Goal: Task Accomplishment & Management: Use online tool/utility

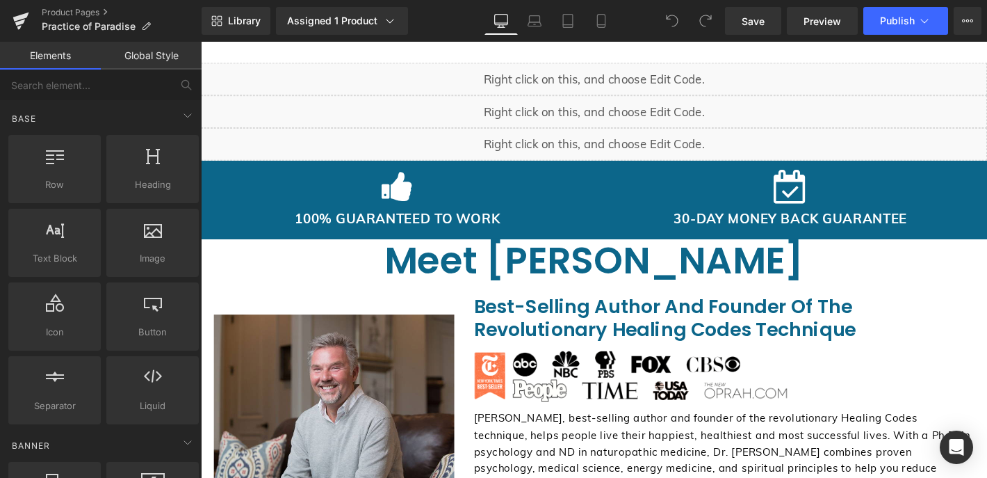
scroll to position [899, 0]
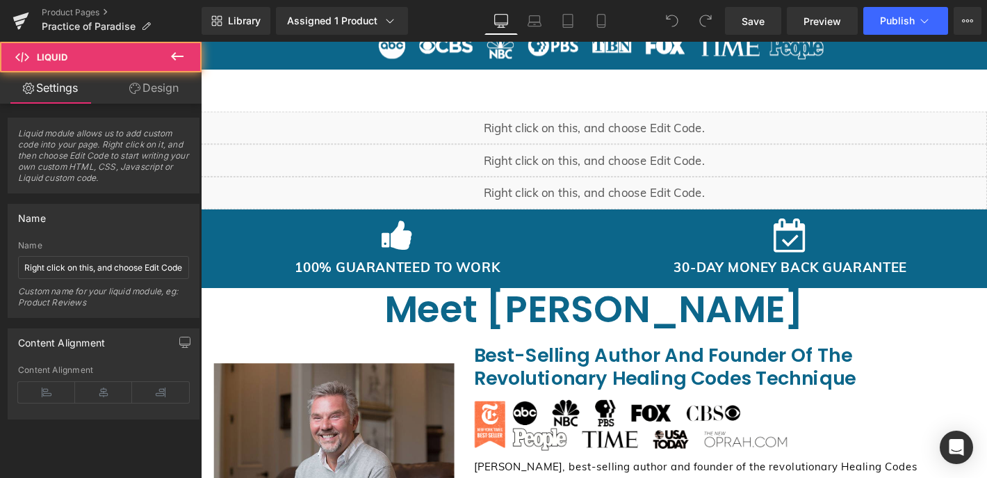
click at [642, 127] on div "Liquid" at bounding box center [621, 134] width 841 height 35
click at [635, 122] on div "Liquid" at bounding box center [621, 134] width 841 height 35
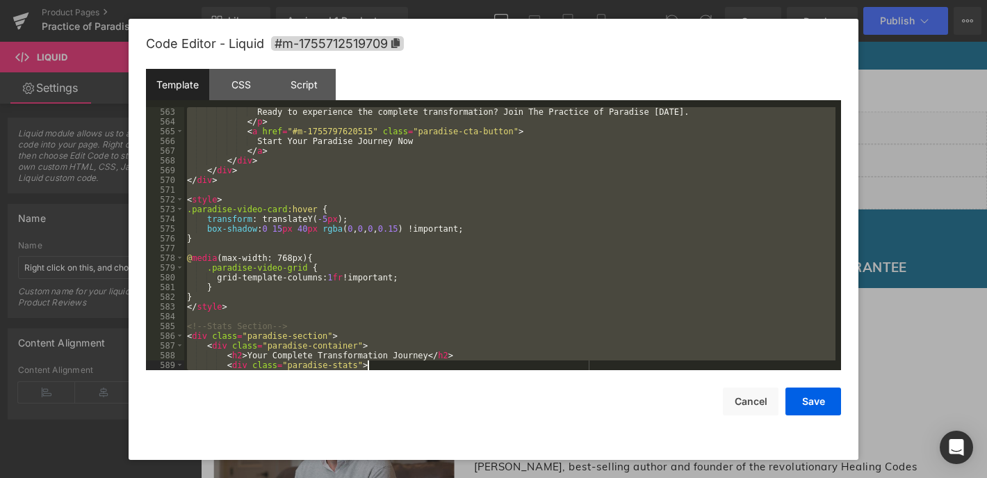
scroll to position [6043, 0]
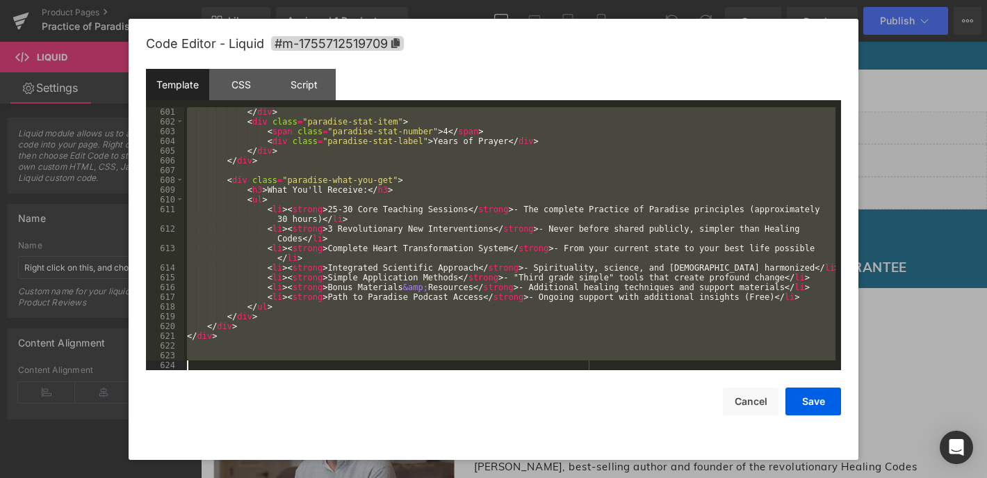
drag, startPoint x: 212, startPoint y: 117, endPoint x: 451, endPoint y: 562, distance: 505.1
click at [451, 477] on html "You are previewing how the will restyle your page. You can not edit Elements in…" at bounding box center [493, 239] width 987 height 478
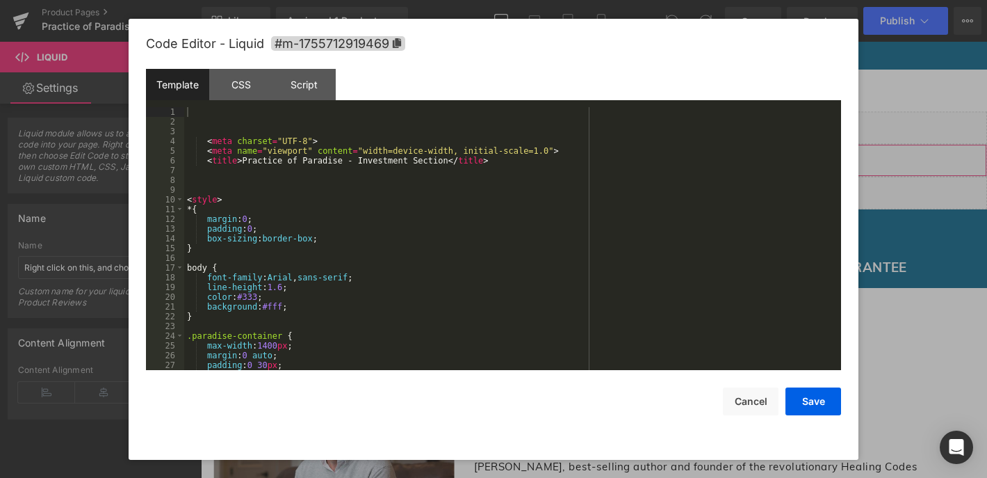
click at [634, 163] on div "Liquid" at bounding box center [621, 169] width 841 height 35
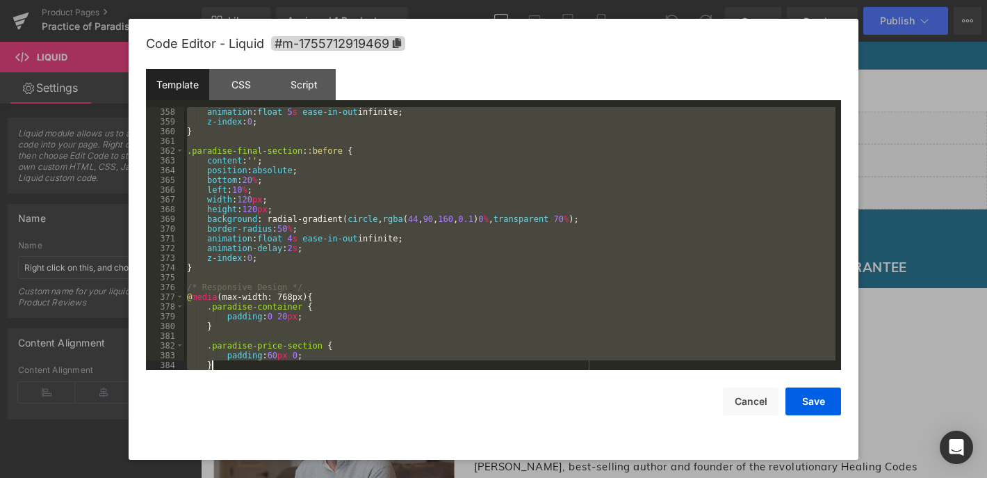
scroll to position [4515, 0]
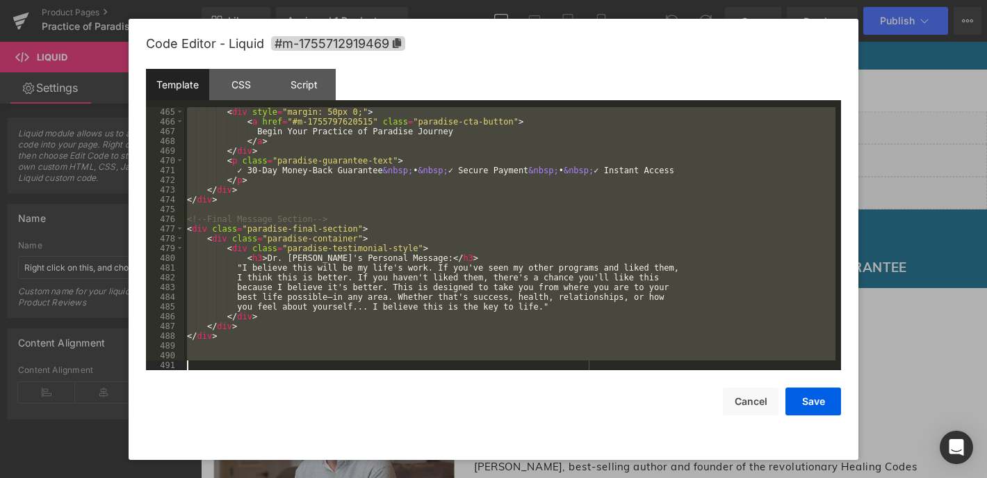
drag, startPoint x: 195, startPoint y: 117, endPoint x: 280, endPoint y: 603, distance: 493.9
click at [280, 477] on html "You are previewing how the will restyle your page. You can not edit Elements in…" at bounding box center [493, 239] width 987 height 478
click at [0, 0] on button "Cancel" at bounding box center [0, 0] width 0 height 0
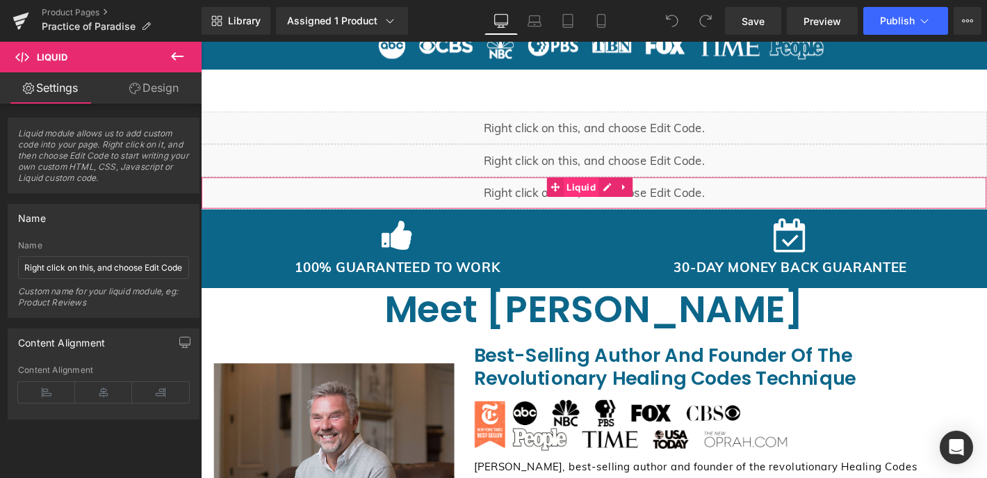
click at [605, 192] on span "Liquid" at bounding box center [608, 198] width 38 height 21
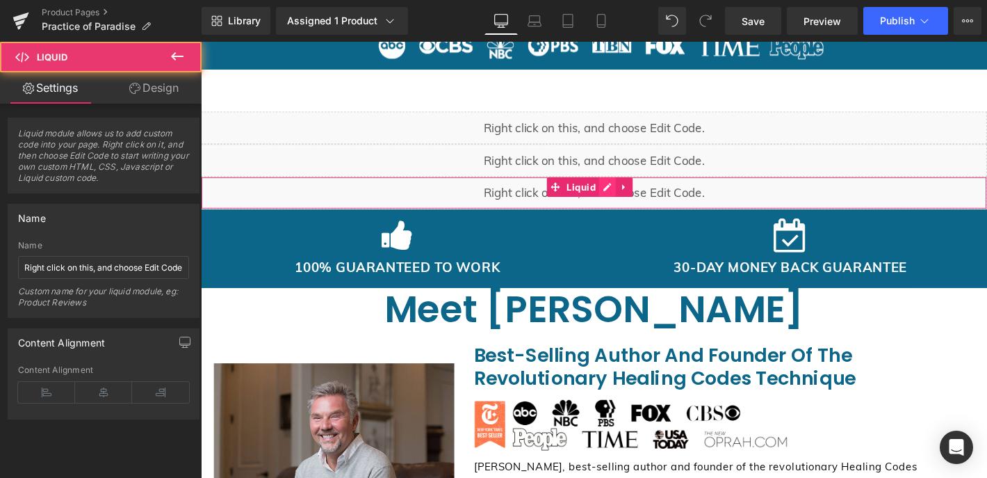
click at [631, 195] on div "Liquid" at bounding box center [621, 203] width 841 height 35
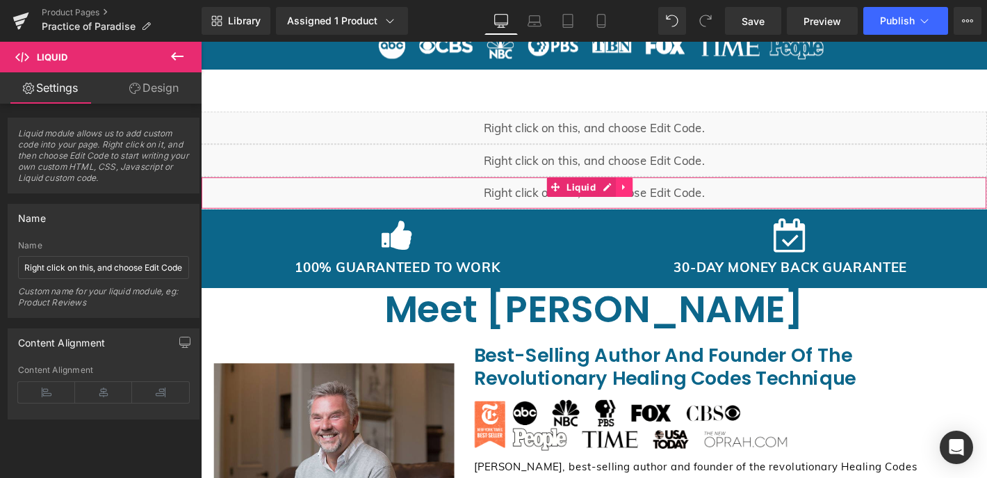
click at [653, 192] on icon at bounding box center [654, 197] width 10 height 10
click at [658, 196] on icon at bounding box center [663, 198] width 10 height 10
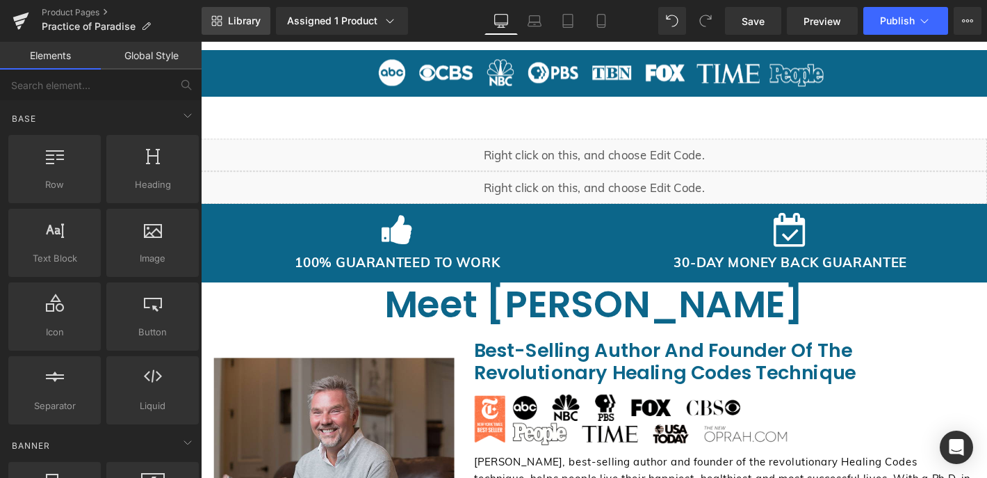
scroll to position [861, 0]
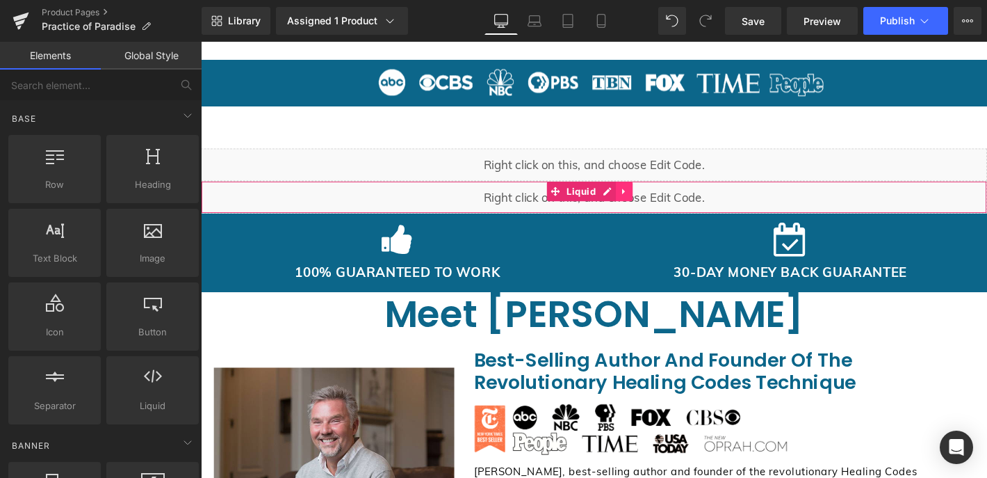
click at [652, 200] on icon at bounding box center [653, 201] width 3 height 6
click at [648, 203] on icon at bounding box center [645, 202] width 10 height 10
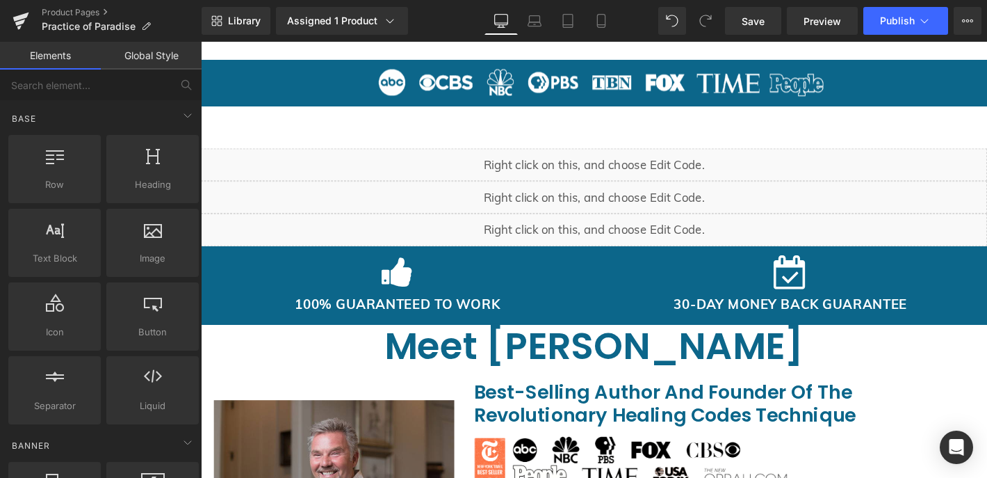
click at [560, 234] on div "Liquid" at bounding box center [621, 242] width 841 height 35
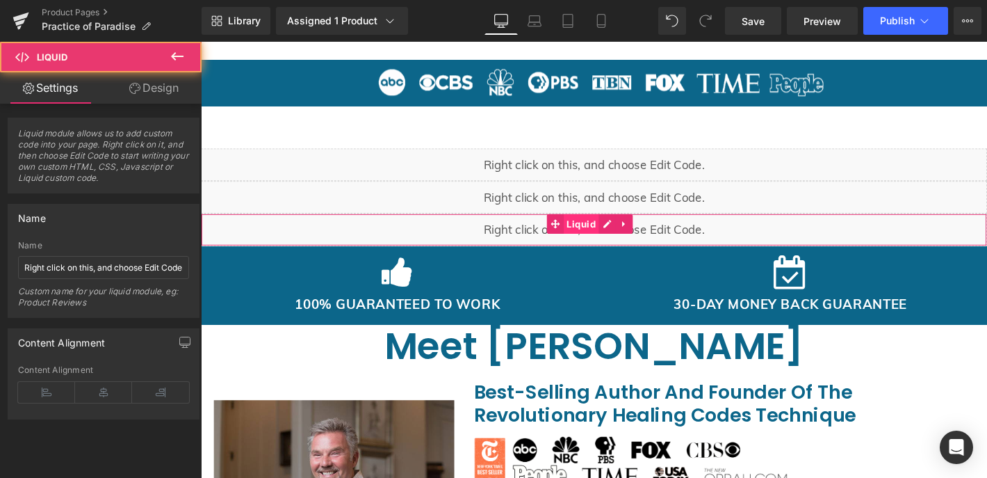
click at [594, 234] on span "Liquid" at bounding box center [608, 236] width 38 height 21
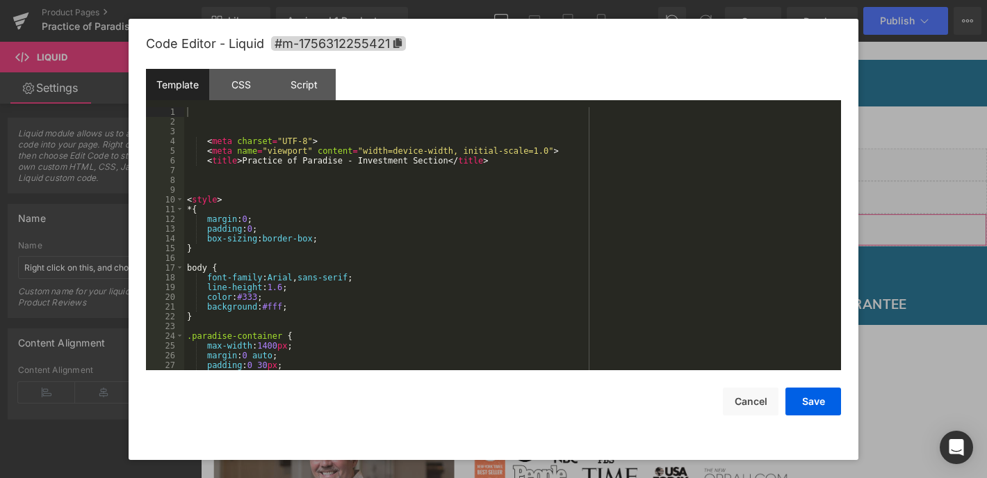
click at [641, 238] on div "Liquid" at bounding box center [621, 242] width 841 height 35
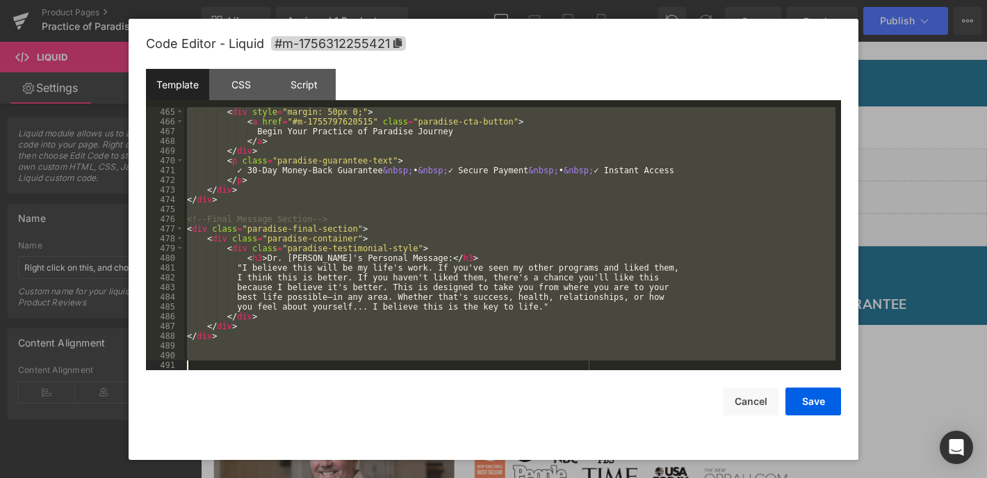
scroll to position [4515, 0]
drag, startPoint x: 204, startPoint y: 122, endPoint x: 266, endPoint y: 603, distance: 484.3
click at [266, 477] on html "Liquid You are previewing how the will restyle your page. You can not edit Elem…" at bounding box center [493, 239] width 987 height 478
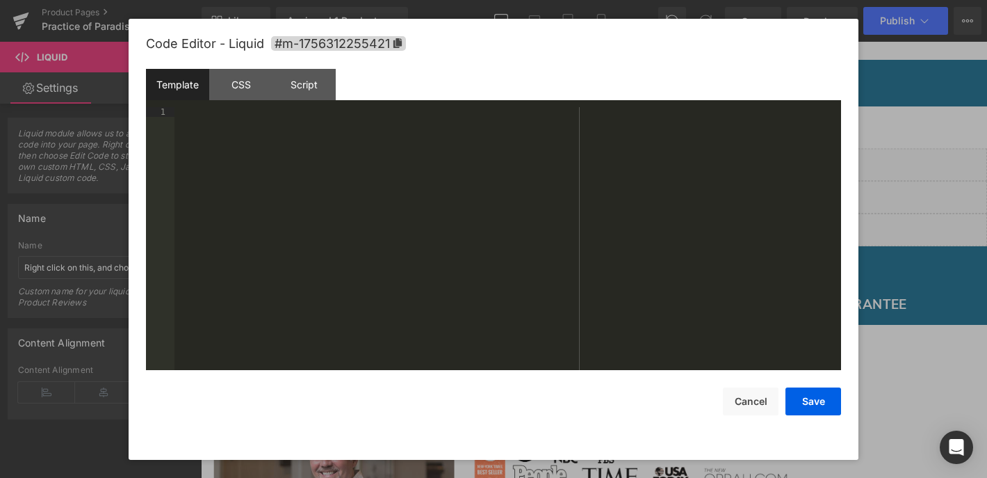
scroll to position [6822, 0]
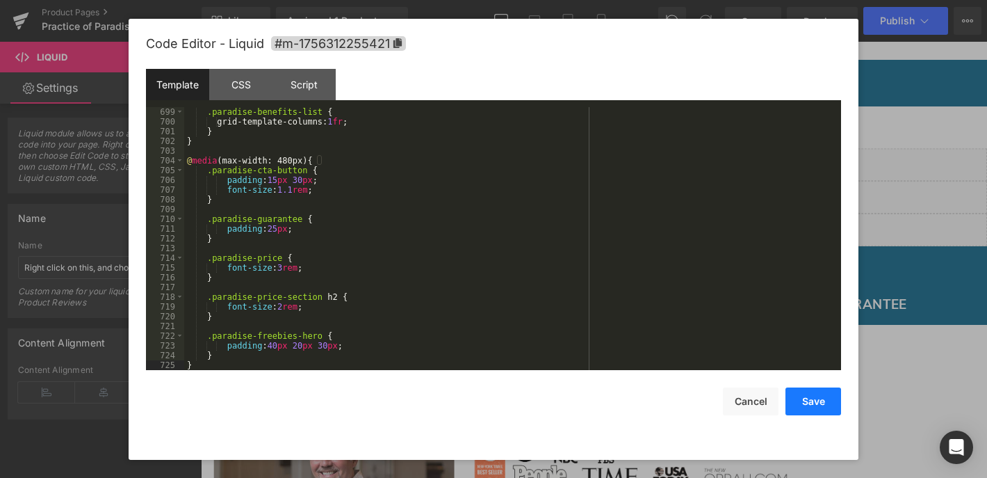
click at [827, 407] on button "Save" at bounding box center [813, 401] width 56 height 28
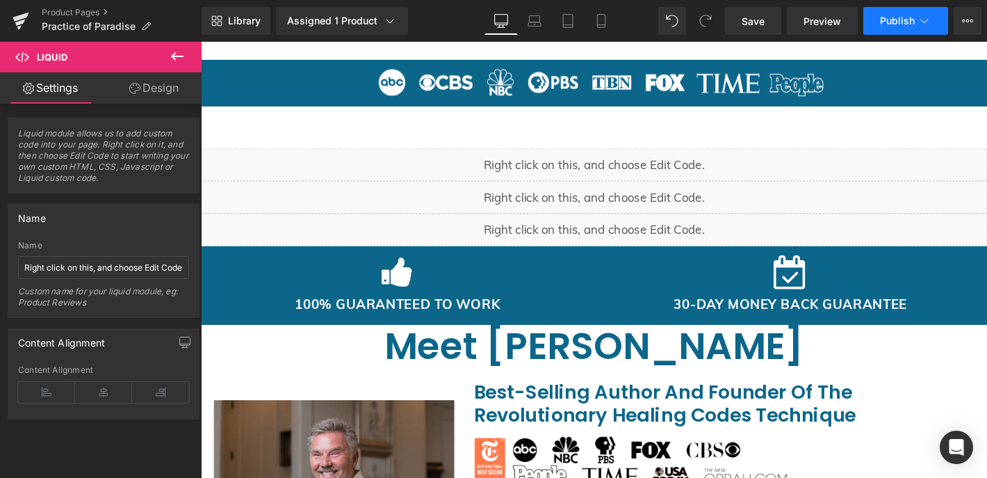
click at [912, 22] on span "Publish" at bounding box center [897, 20] width 35 height 11
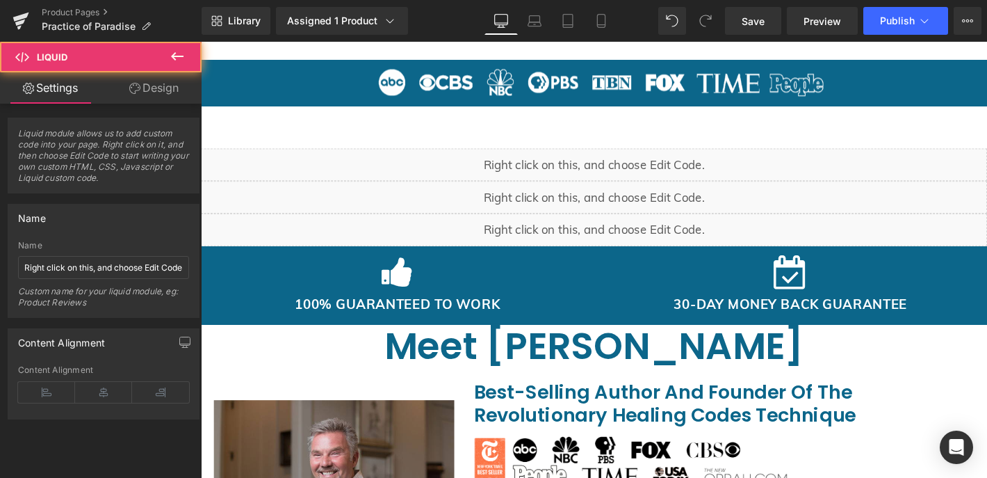
click at [846, 240] on div "Liquid" at bounding box center [621, 242] width 841 height 35
click at [929, 27] on icon at bounding box center [925, 21] width 14 height 14
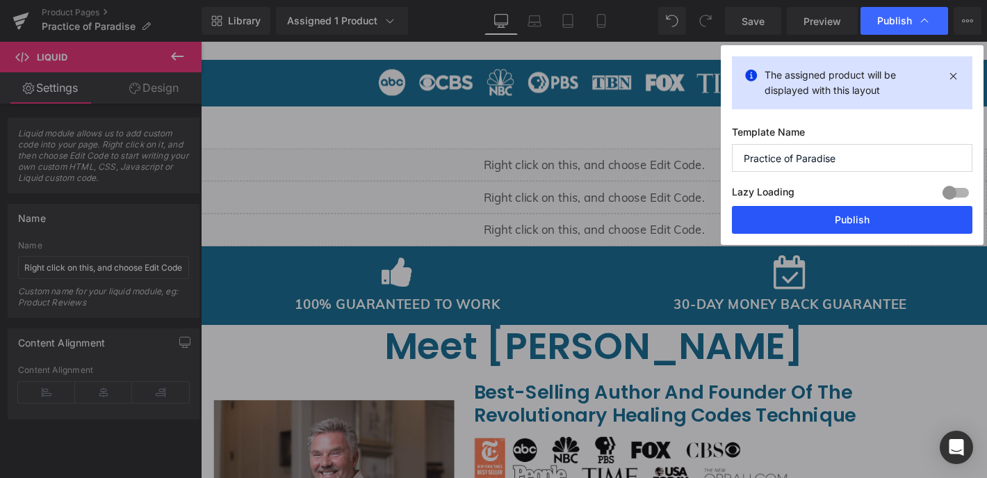
click at [853, 218] on button "Publish" at bounding box center [852, 220] width 241 height 28
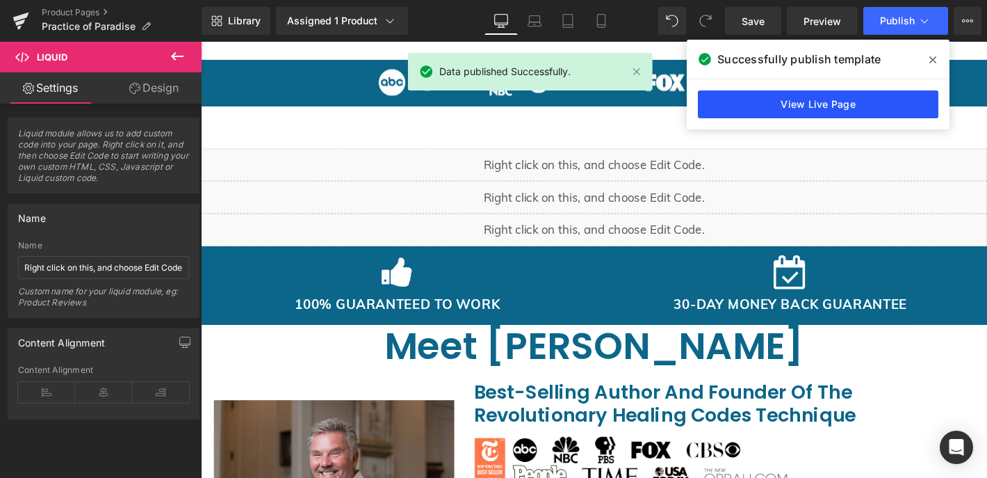
click at [809, 104] on link "View Live Page" at bounding box center [818, 104] width 241 height 28
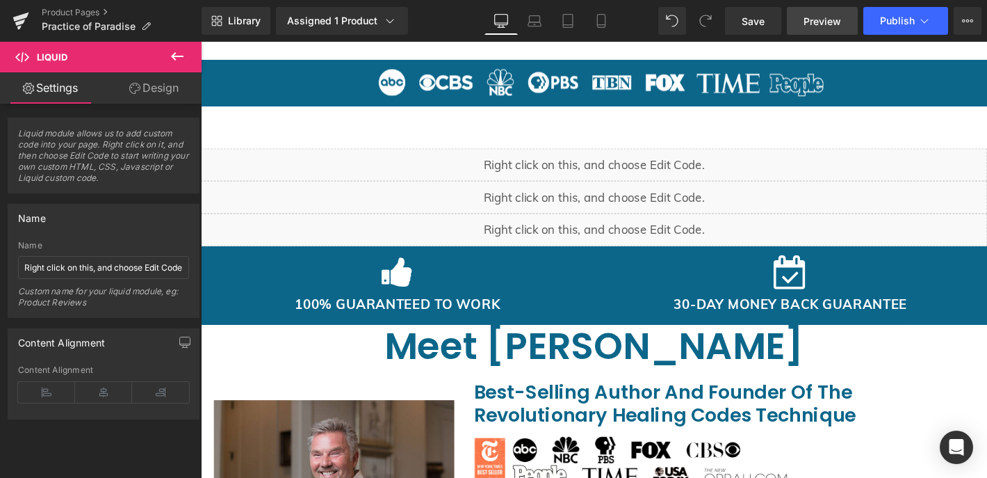
click at [797, 19] on link "Preview" at bounding box center [822, 21] width 71 height 28
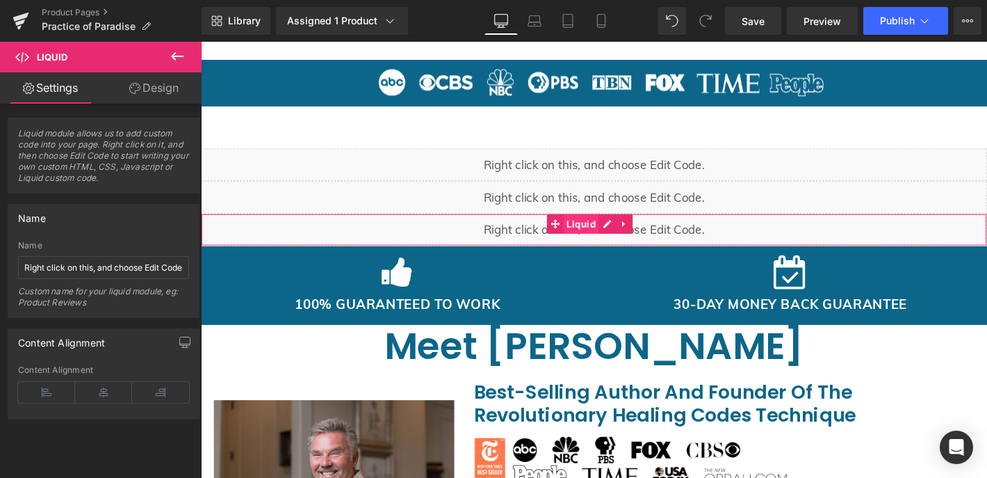
click at [596, 241] on span "Liquid" at bounding box center [608, 237] width 38 height 21
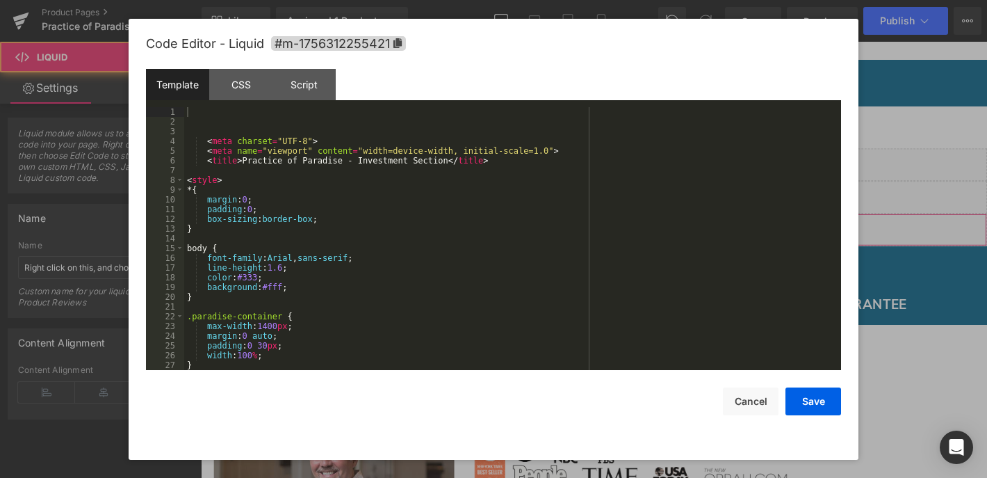
click at [631, 233] on div "Liquid" at bounding box center [621, 242] width 841 height 35
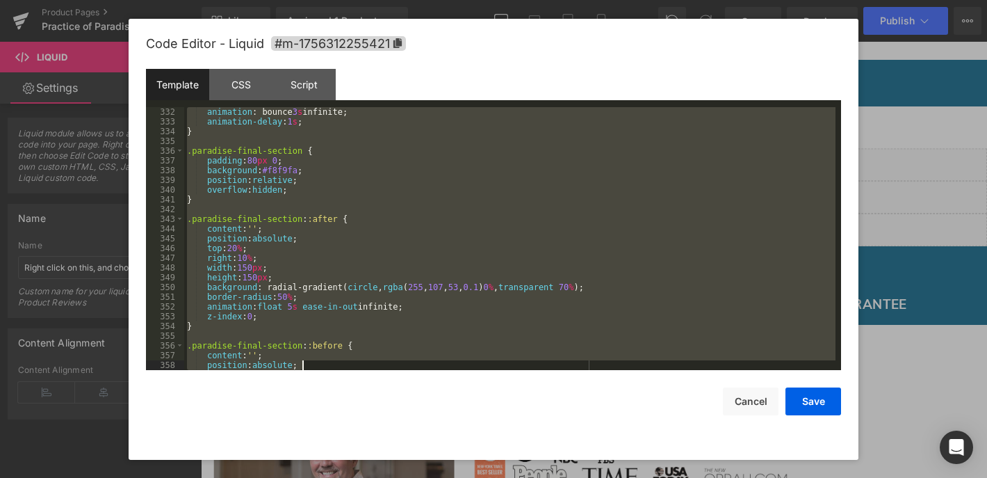
scroll to position [4379, 0]
drag, startPoint x: 187, startPoint y: 111, endPoint x: 514, endPoint y: 532, distance: 533.1
click at [514, 477] on html "Liquid You are previewing how the will restyle your page. You can not edit Elem…" at bounding box center [493, 239] width 987 height 478
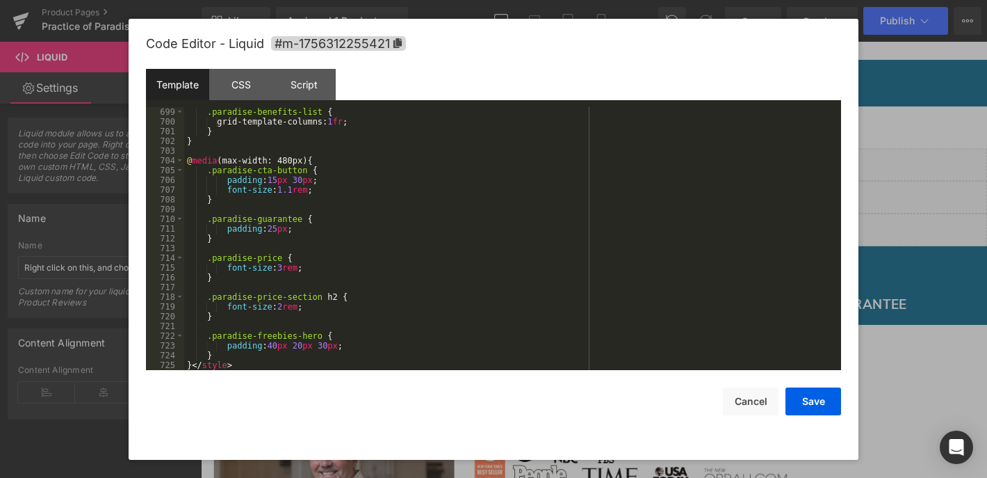
scroll to position [6822, 0]
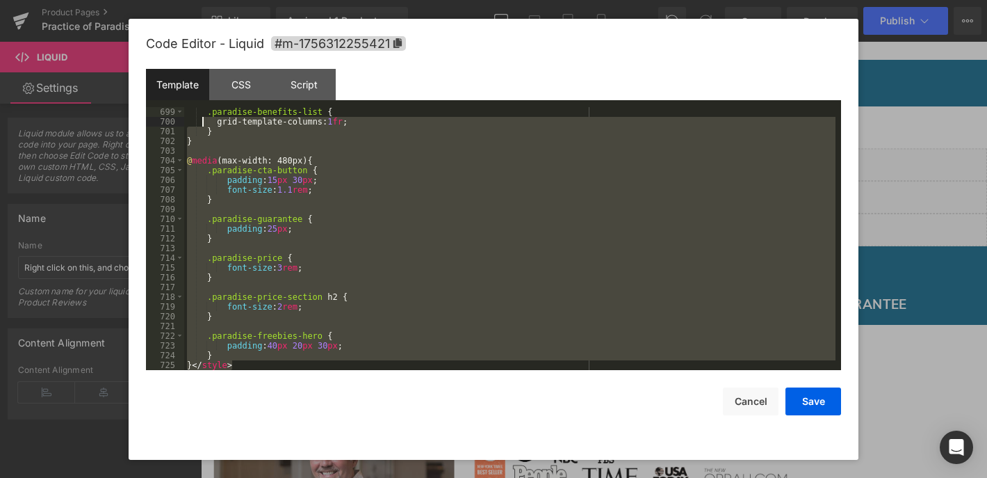
drag, startPoint x: 238, startPoint y: 359, endPoint x: 200, endPoint y: 120, distance: 242.1
click at [200, 120] on div ".paradise-benefits-list { grid-template-columns: 1 fr ; } } @ media (max-width:…" at bounding box center [509, 248] width 651 height 282
click at [309, 263] on div ".paradise-benefits-list { grid-template-columns: 1 fr ; } } @ media (max-width:…" at bounding box center [509, 248] width 651 height 282
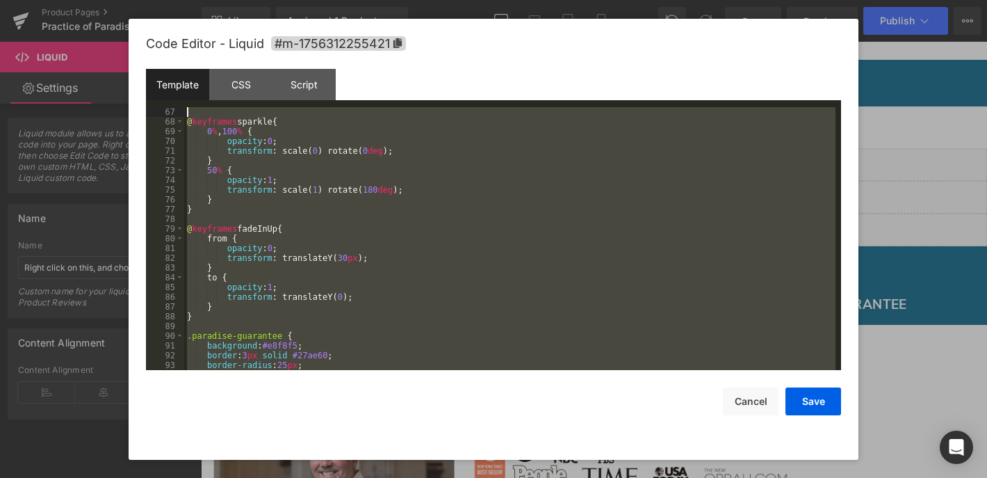
scroll to position [0, 0]
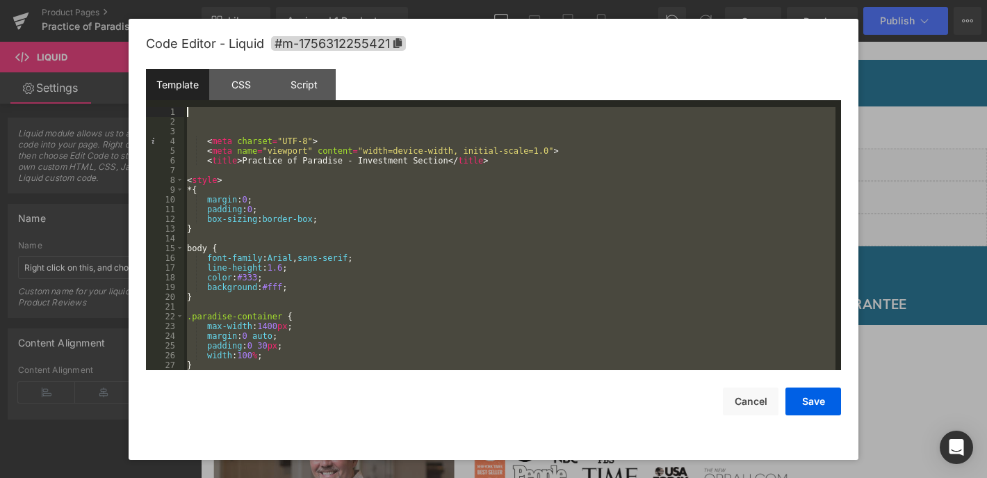
drag, startPoint x: 248, startPoint y: 367, endPoint x: 197, endPoint y: -145, distance: 514.1
click at [197, 0] on html "Liquid You are previewing how the will restyle your page. You can not edit Elem…" at bounding box center [493, 239] width 987 height 478
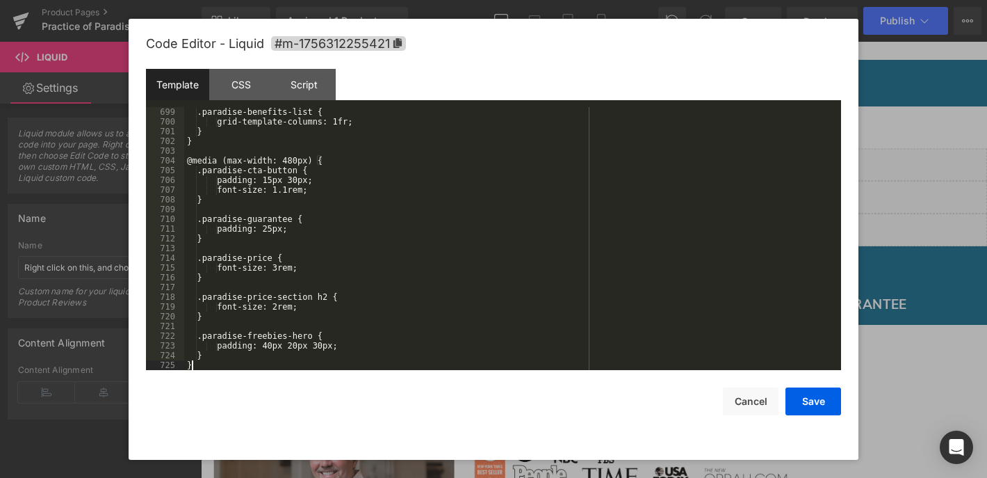
scroll to position [6822, 0]
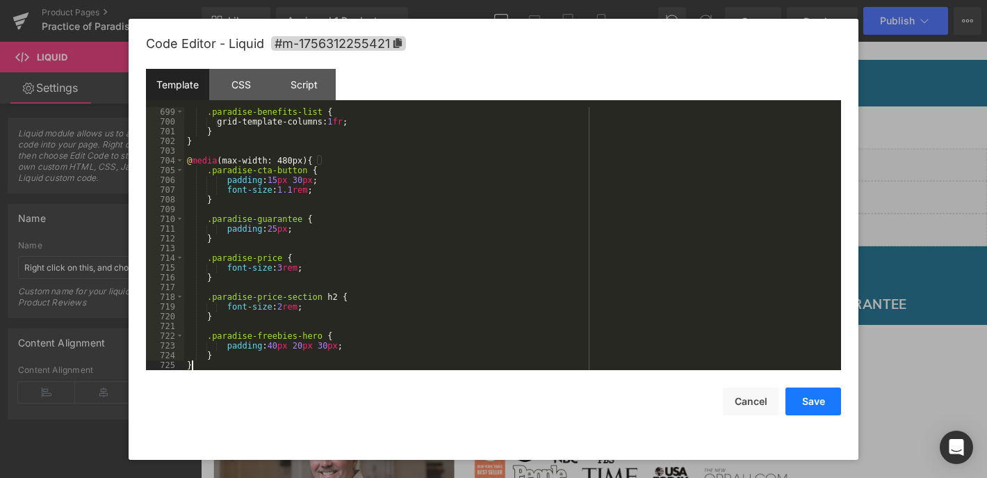
click at [814, 409] on button "Save" at bounding box center [813, 401] width 56 height 28
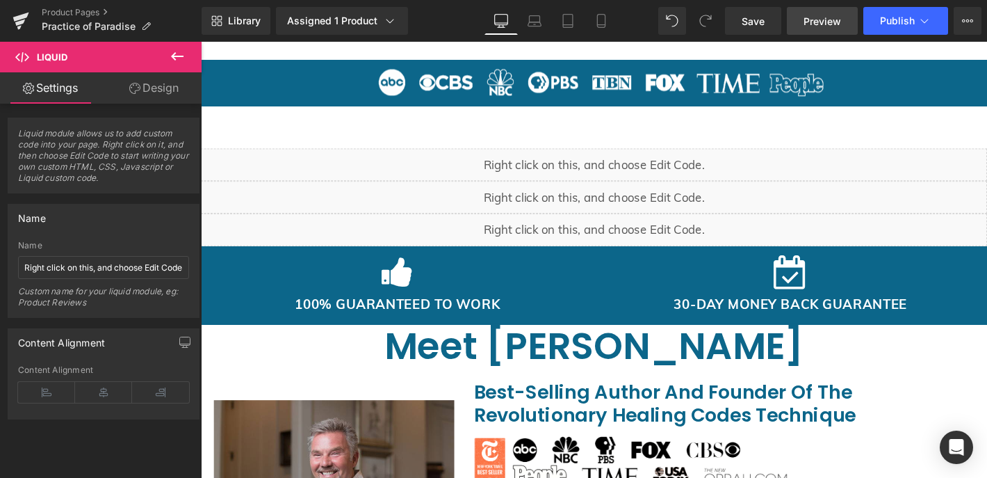
click at [840, 23] on span "Preview" at bounding box center [823, 21] width 38 height 15
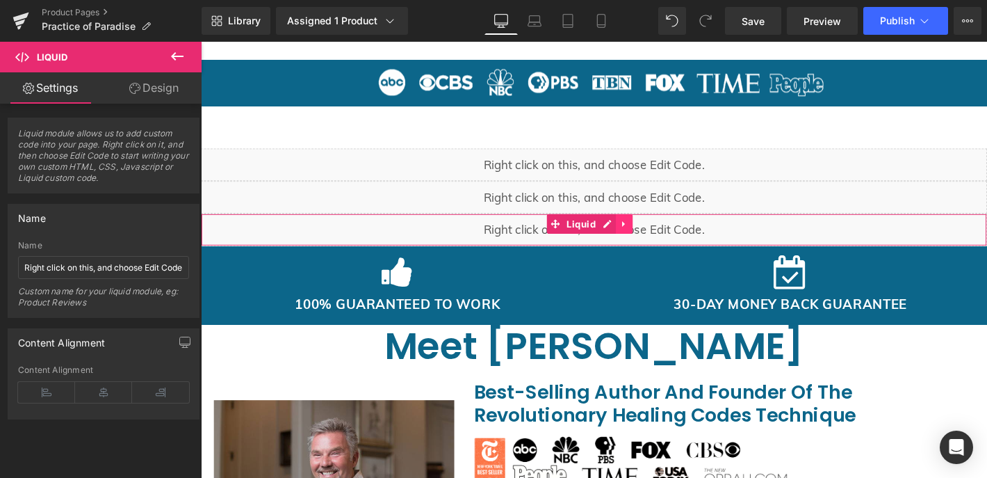
click at [651, 236] on icon at bounding box center [654, 236] width 10 height 10
click at [655, 234] on link at bounding box center [663, 236] width 18 height 21
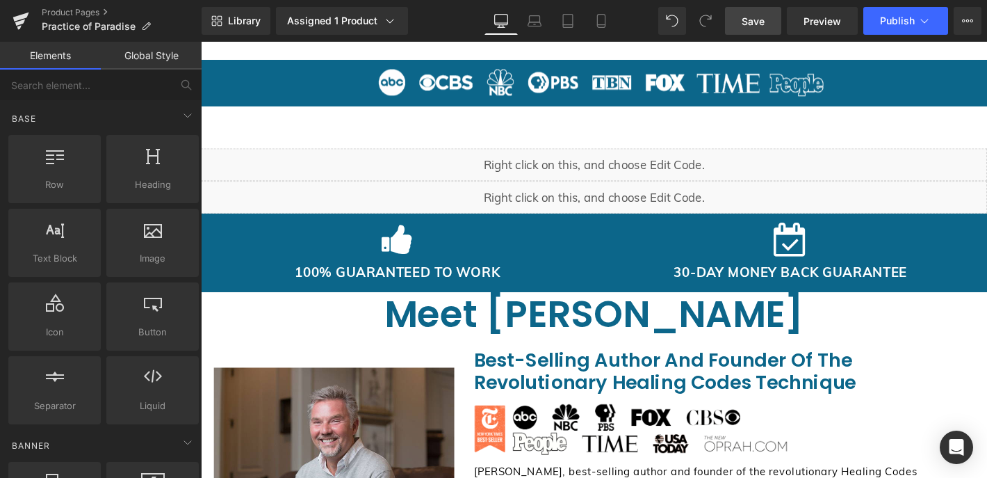
click at [763, 23] on span "Save" at bounding box center [753, 21] width 23 height 15
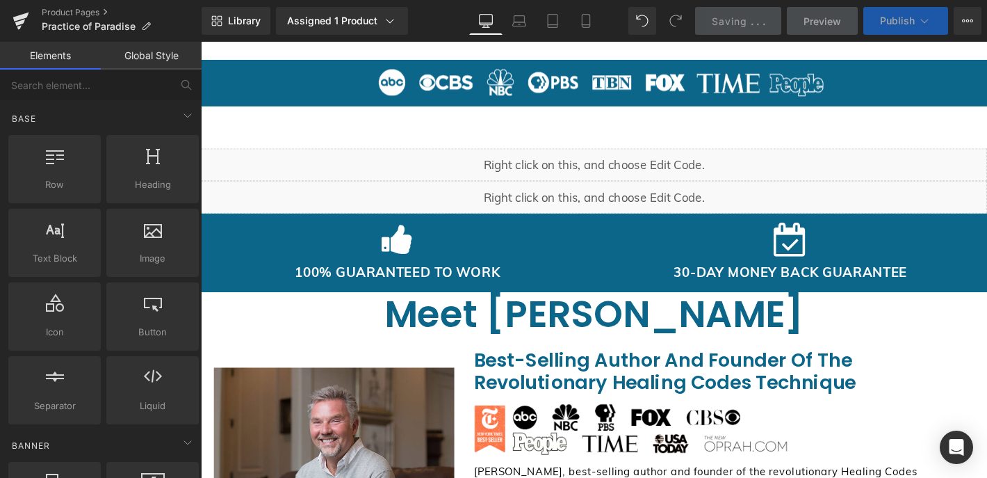
click at [936, 28] on button "Publish" at bounding box center [905, 21] width 85 height 28
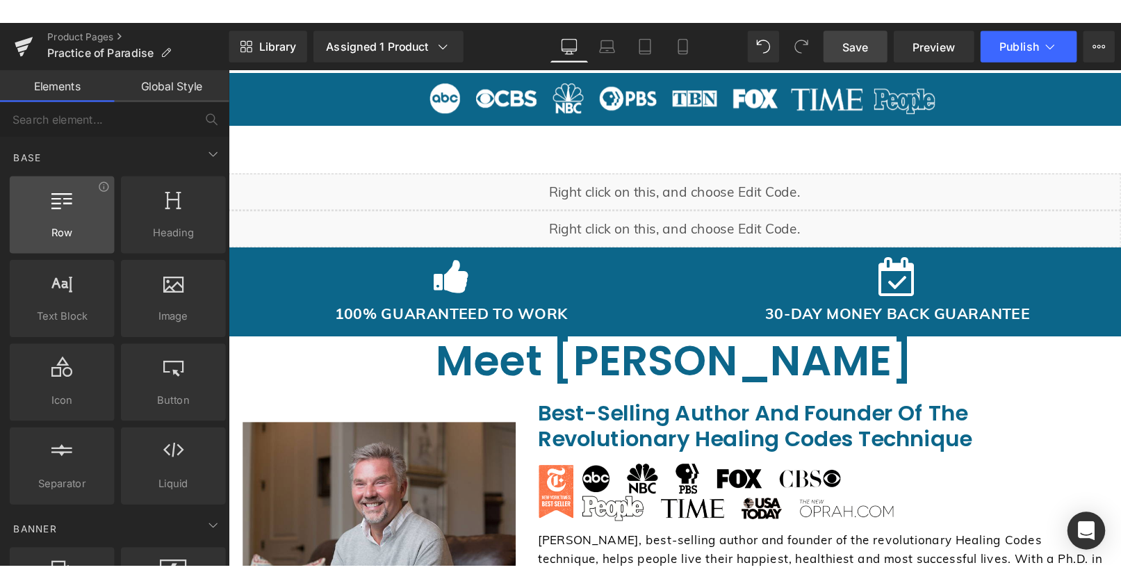
scroll to position [640, 0]
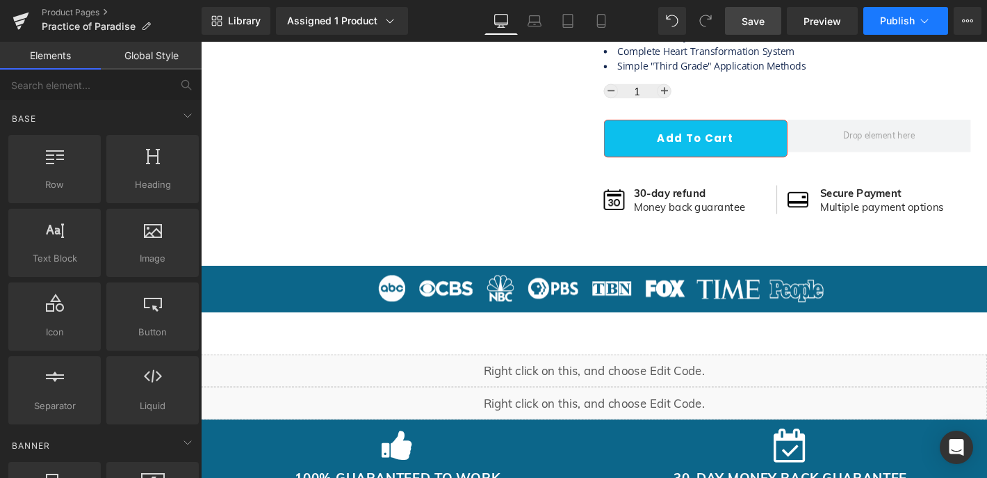
click at [897, 20] on span "Publish" at bounding box center [897, 20] width 35 height 11
click at [820, 26] on span "Preview" at bounding box center [823, 21] width 38 height 15
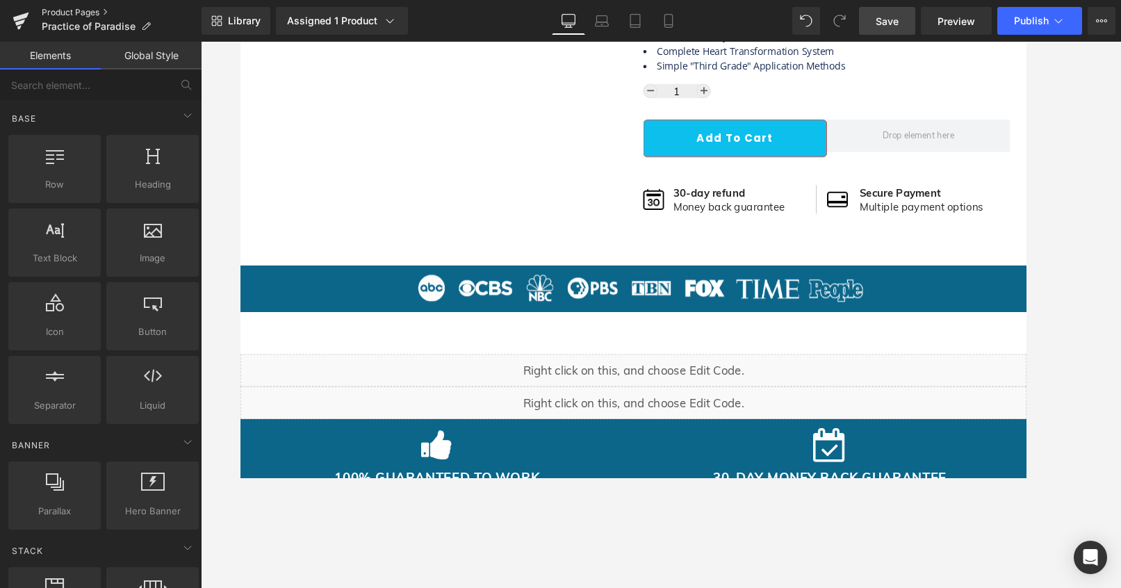
scroll to position [6822, 0]
